Goal: Task Accomplishment & Management: Complete application form

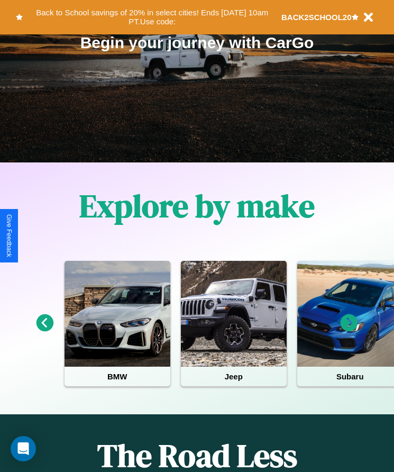
scroll to position [177, 0]
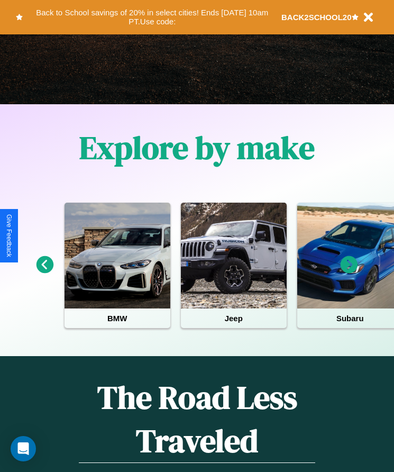
click at [349, 272] on icon at bounding box center [349, 264] width 17 height 17
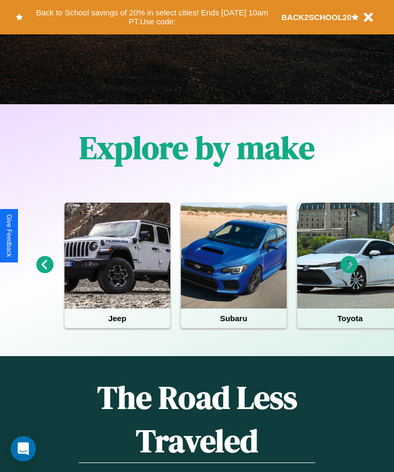
click at [349, 272] on icon at bounding box center [349, 264] width 17 height 17
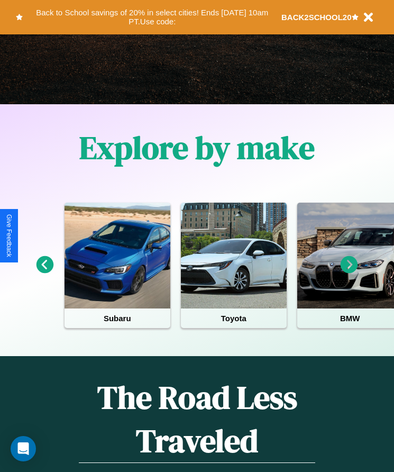
click at [44, 272] on icon at bounding box center [45, 264] width 17 height 17
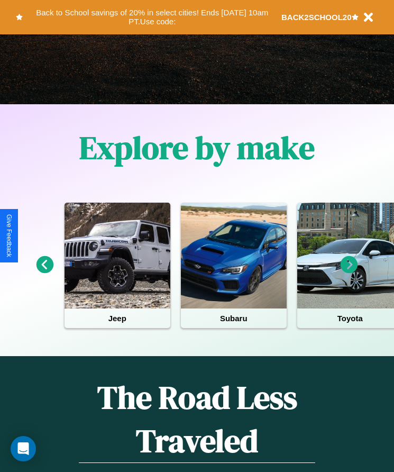
click at [349, 272] on icon at bounding box center [349, 264] width 17 height 17
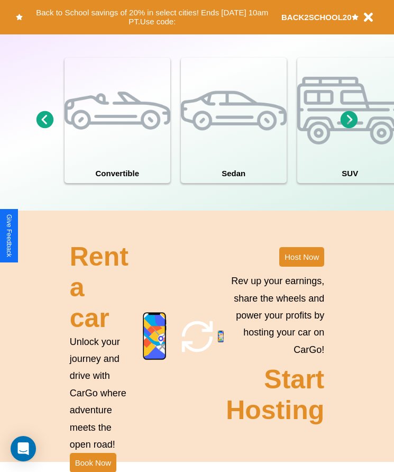
scroll to position [982, 0]
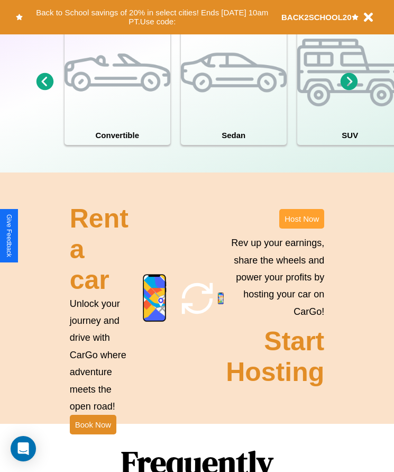
click at [302, 229] on button "Host Now" at bounding box center [302, 219] width 45 height 20
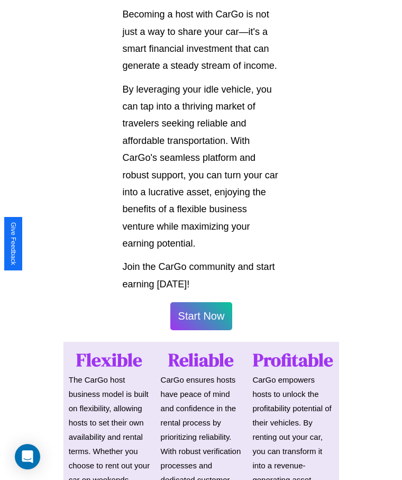
scroll to position [554, 0]
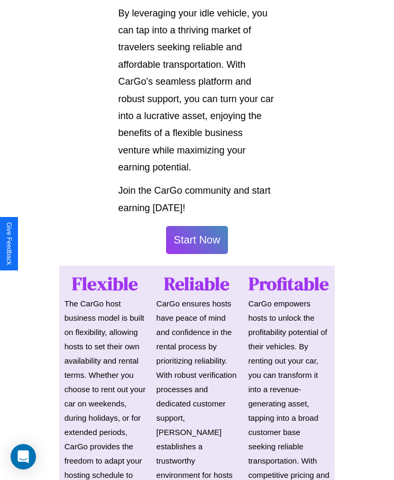
click at [197, 240] on button "Start Now" at bounding box center [197, 240] width 62 height 28
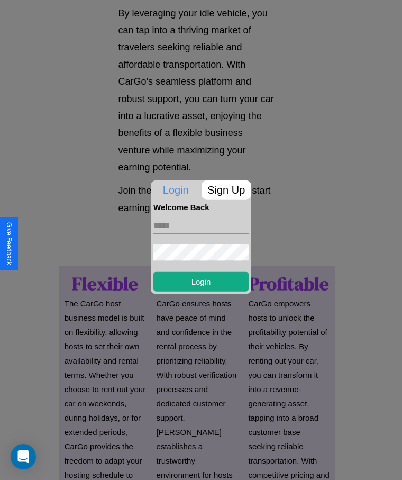
click at [226, 190] on p "Sign Up" at bounding box center [227, 189] width 50 height 19
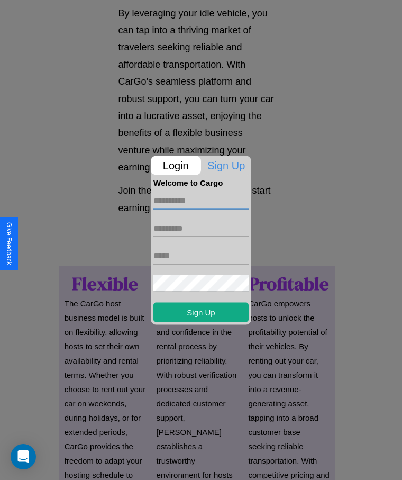
click at [201, 201] on input "text" at bounding box center [201, 200] width 95 height 17
type input "*******"
click at [201, 228] on input "text" at bounding box center [201, 228] width 95 height 17
type input "*******"
click at [201, 256] on input "text" at bounding box center [201, 255] width 95 height 17
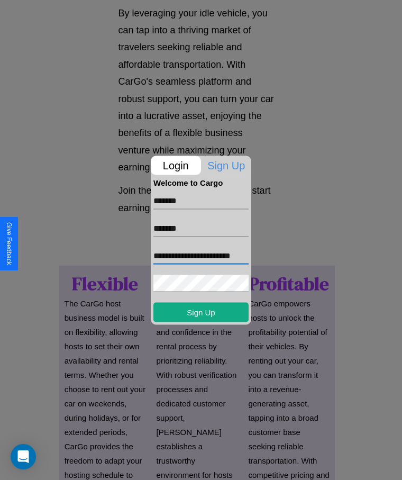
scroll to position [0, 16]
type input "**********"
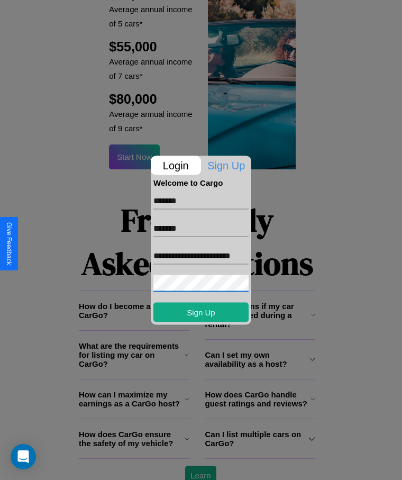
click at [201, 465] on div at bounding box center [201, 240] width 402 height 480
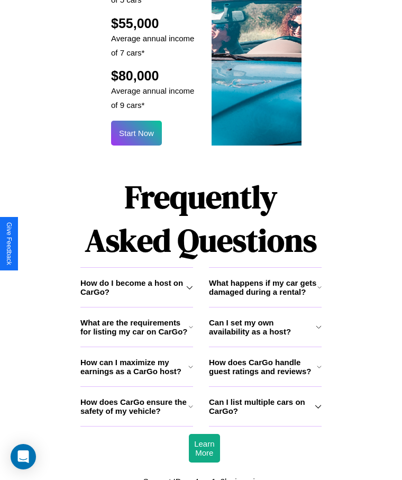
scroll to position [554, 0]
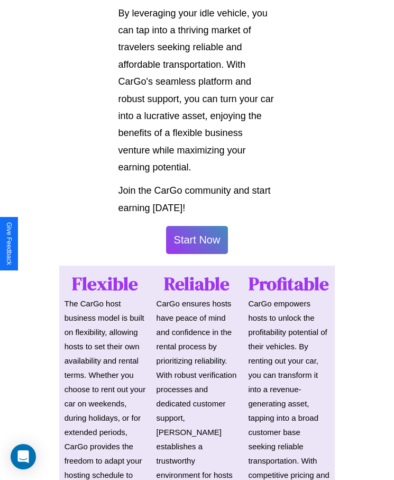
click at [197, 240] on button "Start Now" at bounding box center [197, 240] width 62 height 28
